Goal: Transaction & Acquisition: Purchase product/service

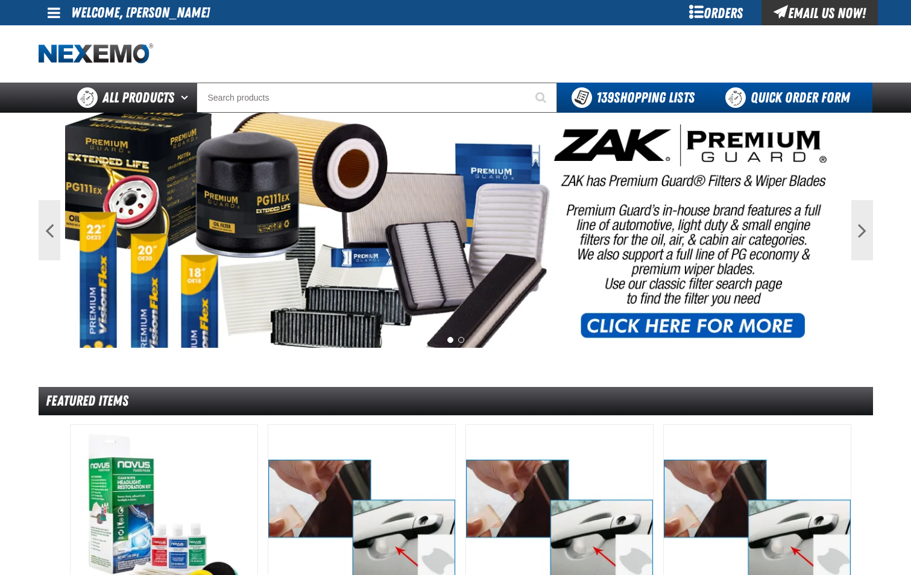
click at [821, 105] on link "Quick Order Form" at bounding box center [790, 98] width 163 height 30
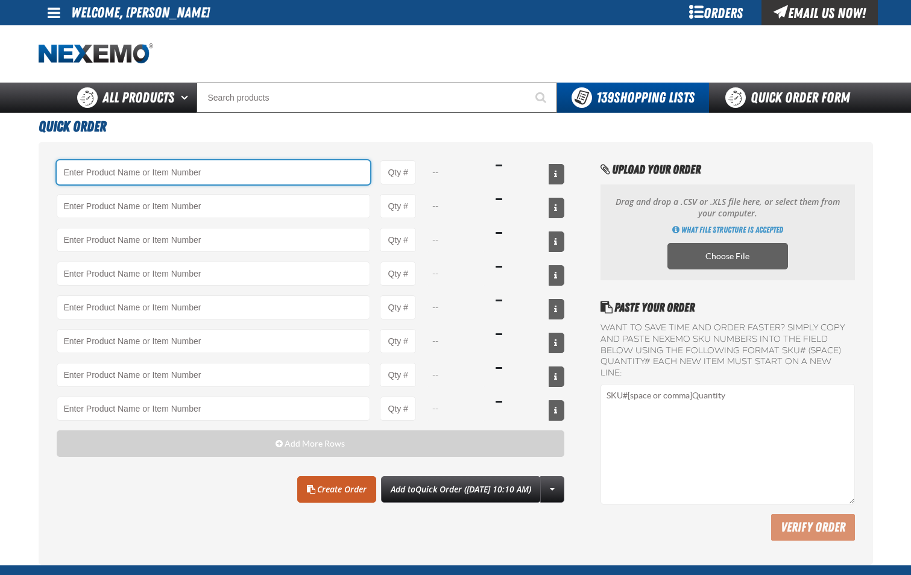
click at [215, 176] on input "Product" at bounding box center [214, 172] width 314 height 24
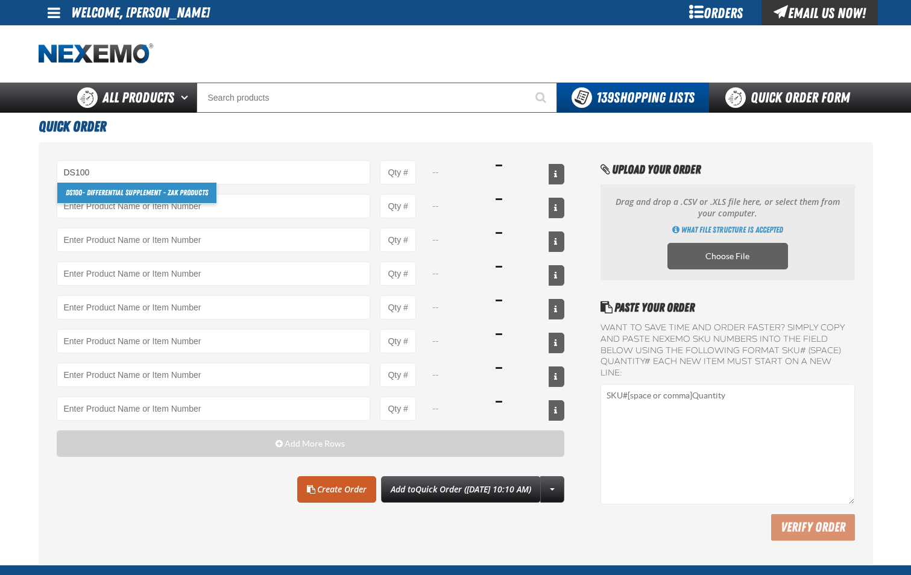
click at [203, 189] on link "DS100 - Differential Supplement - ZAK Products" at bounding box center [136, 193] width 159 height 20
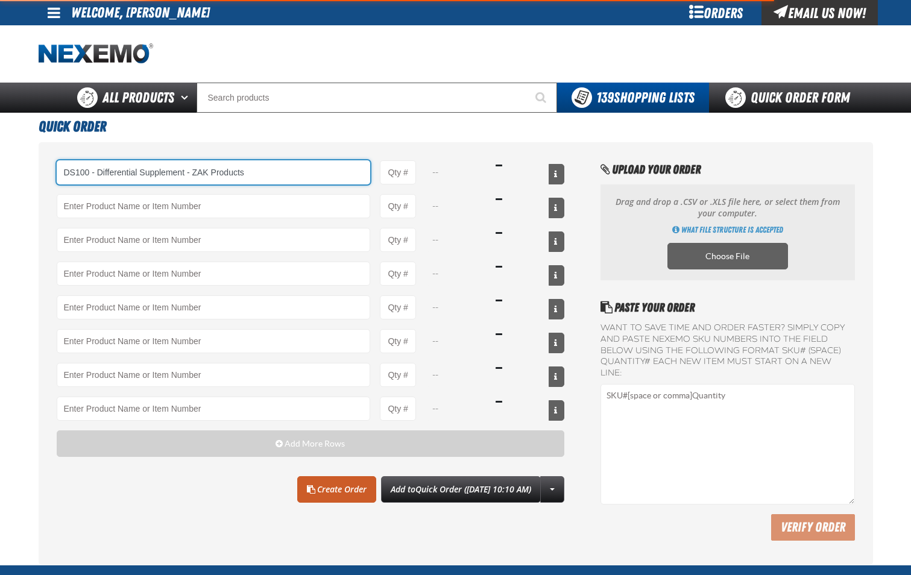
type input "DS100 - Differential Supplement - ZAK Products"
type input "1"
select select "bottle"
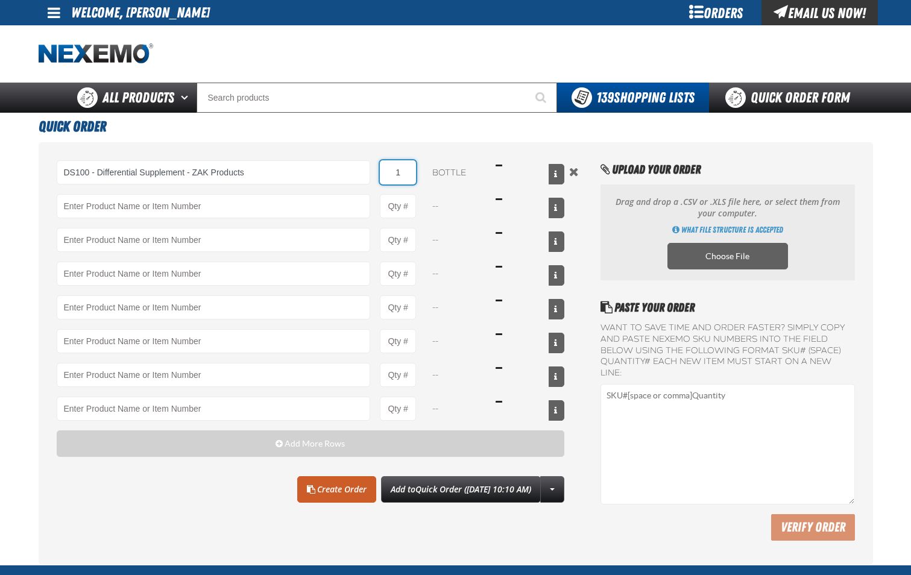
click at [403, 178] on input "1" at bounding box center [398, 172] width 36 height 24
type input "DS100 - Differential Supplement - ZAK Products"
type input "24"
click at [321, 488] on link "Create Order" at bounding box center [336, 489] width 79 height 27
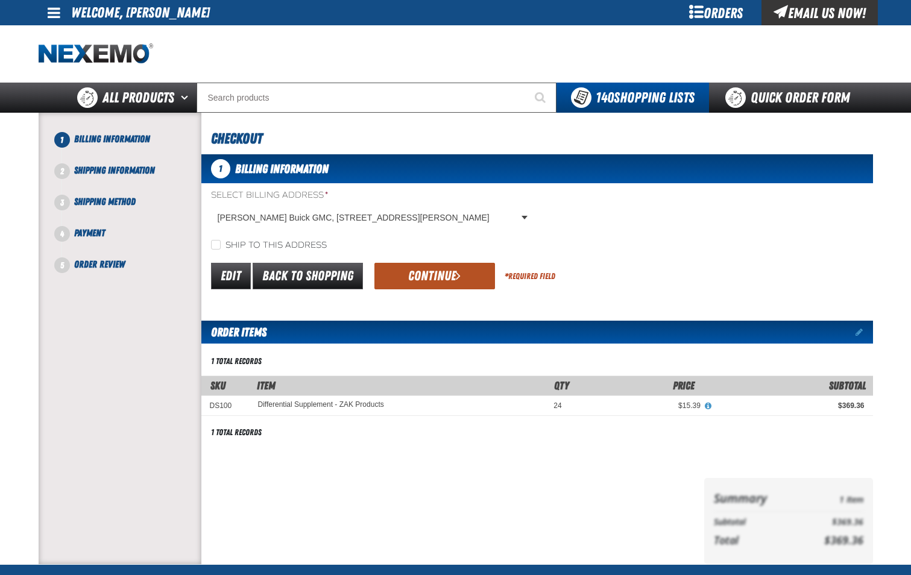
click at [454, 282] on button "Continue" at bounding box center [434, 276] width 121 height 27
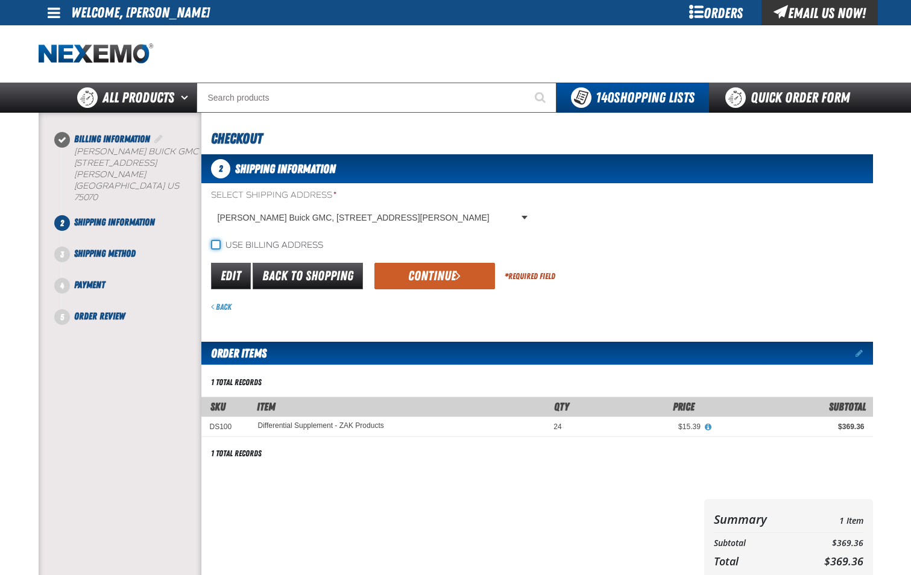
click at [216, 244] on input "Use billing address" at bounding box center [216, 245] width 10 height 10
checkbox input "true"
click at [465, 279] on button "Continue" at bounding box center [434, 276] width 121 height 27
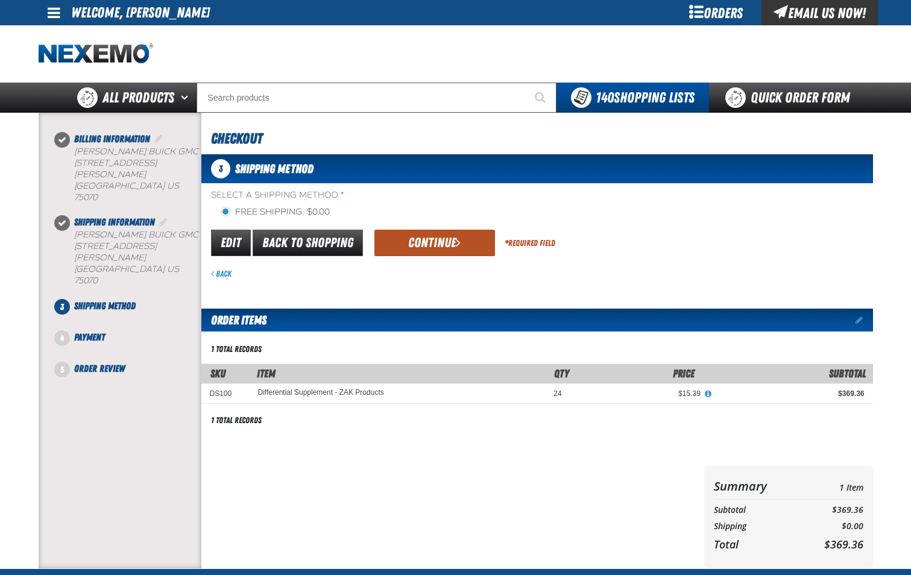
click at [432, 238] on button "Continue" at bounding box center [434, 243] width 121 height 27
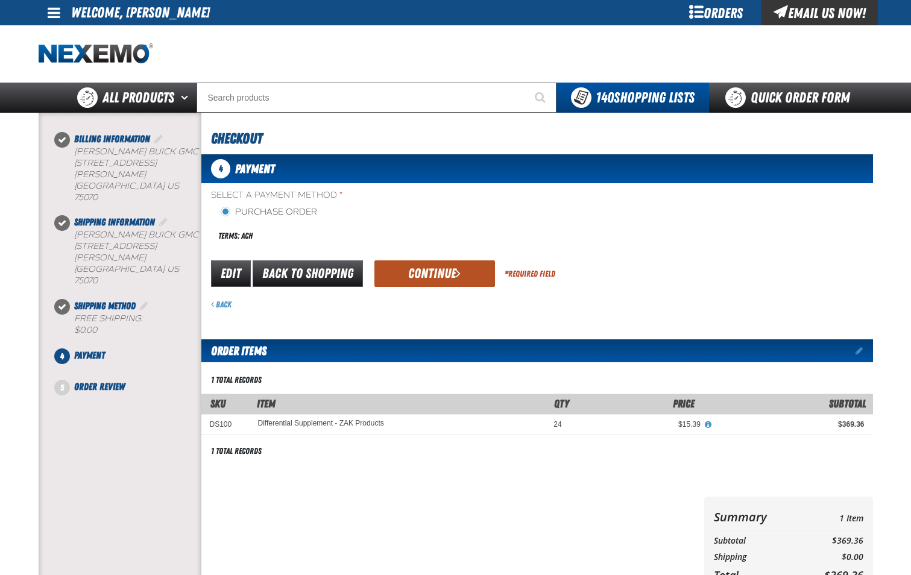
click at [429, 276] on button "Continue" at bounding box center [434, 273] width 121 height 27
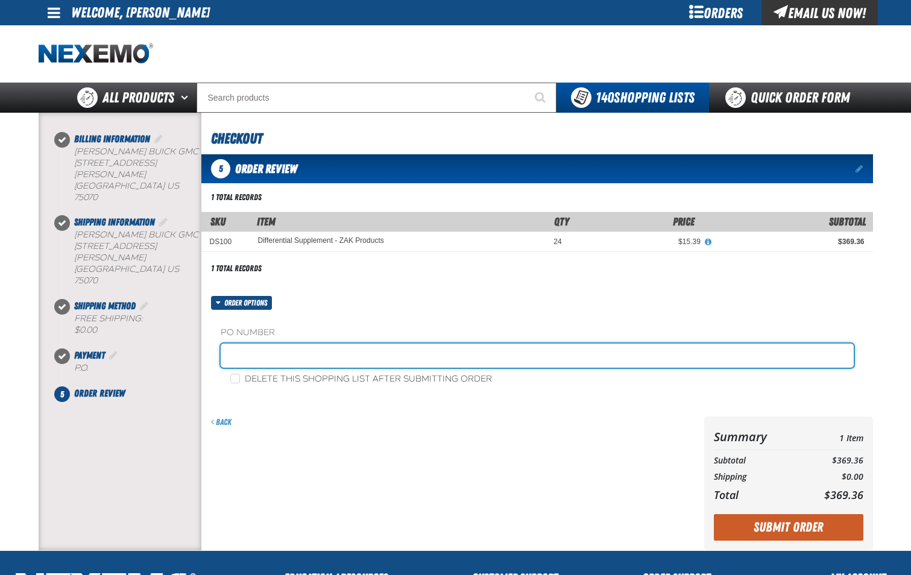
click at [379, 362] on input "text" at bounding box center [537, 356] width 633 height 24
type input "PARTS-JL"
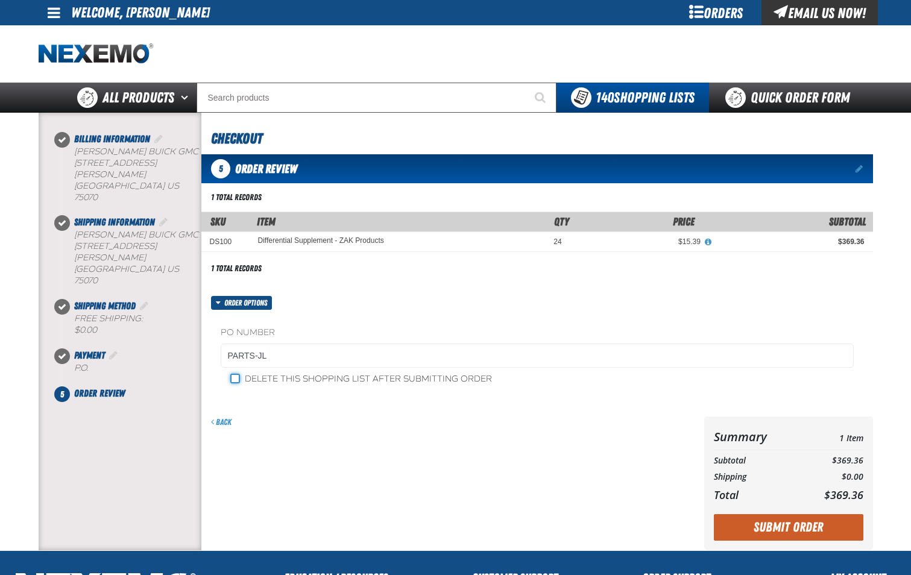
click at [236, 379] on input "Delete this shopping list after submitting order" at bounding box center [235, 379] width 10 height 10
checkbox input "true"
click at [773, 524] on button "Submit Order" at bounding box center [788, 527] width 149 height 27
